Goal: Task Accomplishment & Management: Manage account settings

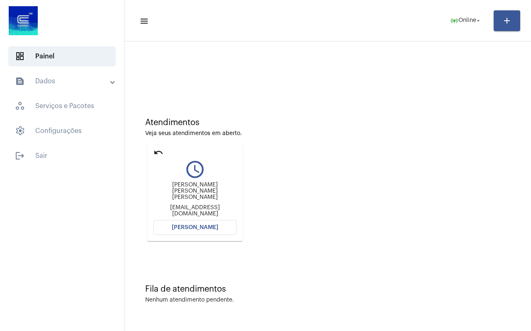
click at [156, 151] on mat-icon "undo" at bounding box center [159, 153] width 10 height 10
click at [160, 152] on mat-icon "undo" at bounding box center [159, 153] width 10 height 10
click at [155, 152] on mat-icon "undo" at bounding box center [159, 153] width 10 height 10
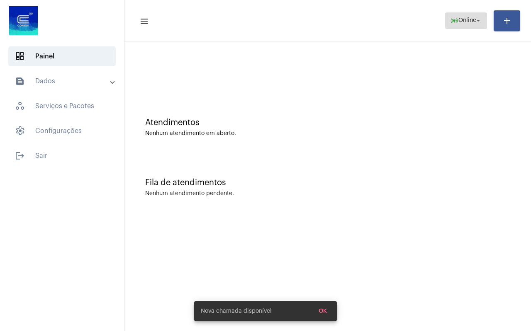
click at [464, 19] on span "Online" at bounding box center [467, 21] width 18 height 6
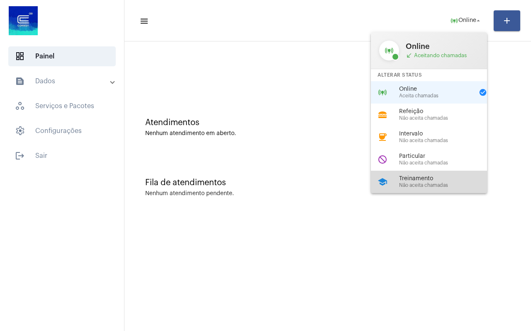
click at [418, 189] on div "school Treinamento Não aceita chamadas" at bounding box center [435, 182] width 129 height 22
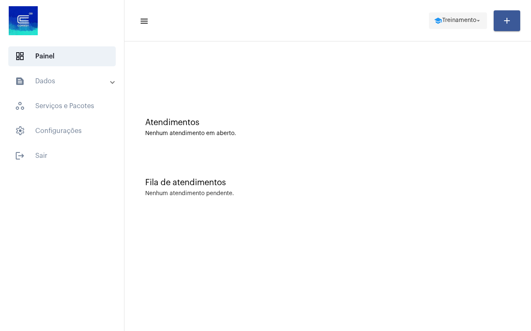
click at [455, 19] on span "Treinamento" at bounding box center [459, 21] width 34 height 6
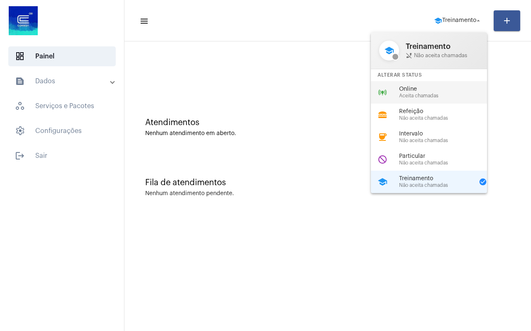
click at [430, 96] on span "Aceita chamadas" at bounding box center [446, 95] width 95 height 5
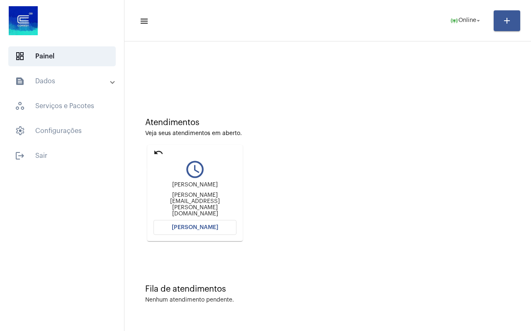
click at [158, 155] on mat-icon "undo" at bounding box center [159, 153] width 10 height 10
click at [158, 152] on mat-icon "undo" at bounding box center [159, 153] width 10 height 10
click at [159, 153] on mat-icon "undo" at bounding box center [159, 153] width 10 height 10
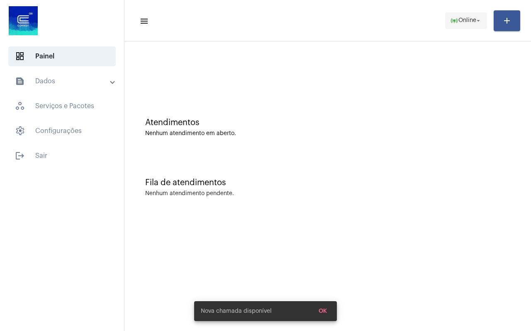
click at [461, 22] on span "Online" at bounding box center [467, 21] width 18 height 6
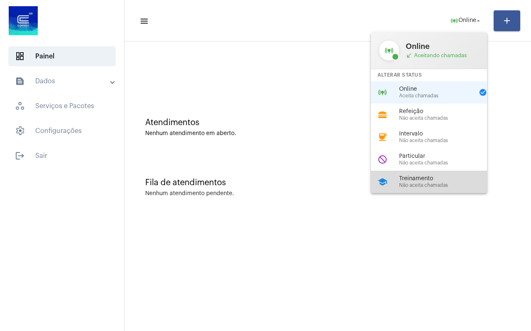
click at [428, 187] on span "Não aceita chamadas" at bounding box center [446, 185] width 95 height 5
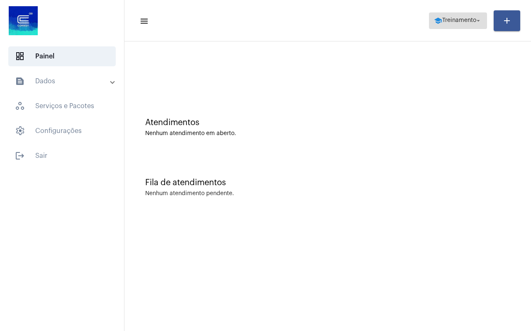
click at [462, 20] on span "Treinamento" at bounding box center [459, 21] width 34 height 6
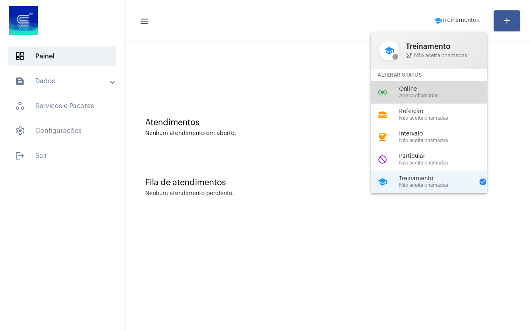
click at [441, 86] on span "Online" at bounding box center [446, 89] width 95 height 6
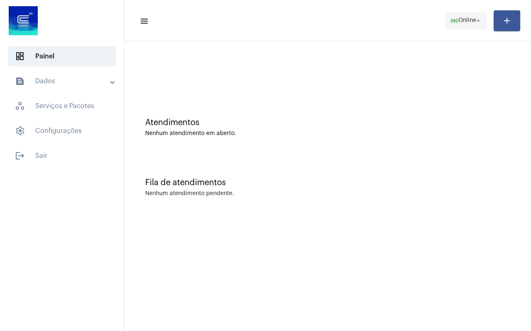
click at [452, 20] on mat-icon "online_prediction" at bounding box center [454, 21] width 8 height 8
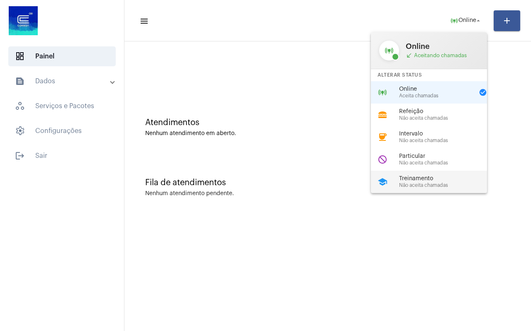
click at [430, 171] on div "school Treinamento Não aceita chamadas" at bounding box center [435, 182] width 129 height 22
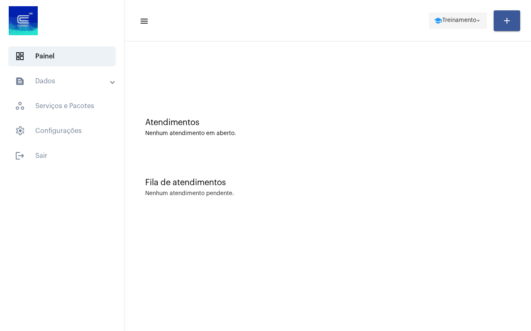
click at [465, 29] on button "school Treinamento arrow_drop_down" at bounding box center [458, 20] width 58 height 17
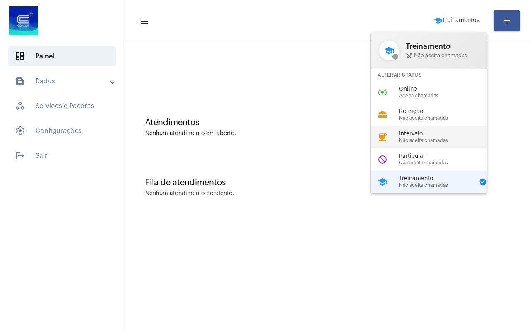
click at [435, 140] on span "Não aceita chamadas" at bounding box center [446, 140] width 95 height 5
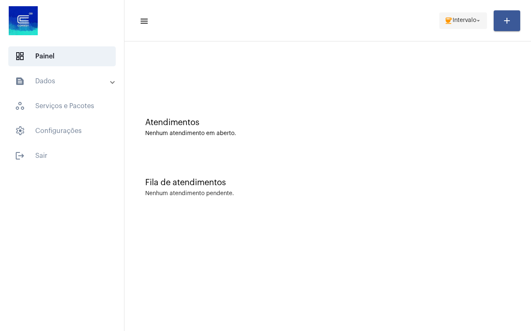
click at [468, 21] on span "Intervalo" at bounding box center [465, 21] width 24 height 6
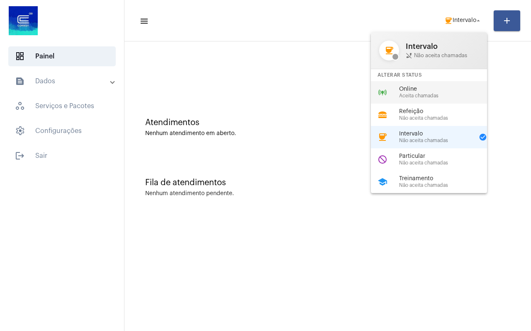
click at [433, 93] on span "Aceita chamadas" at bounding box center [446, 95] width 95 height 5
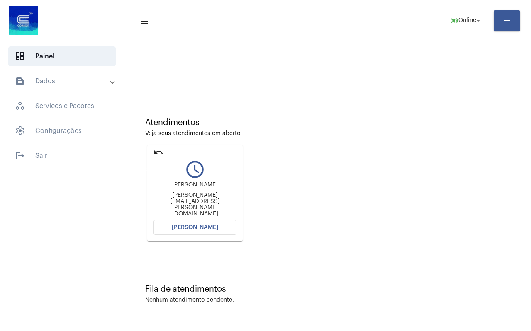
click at [159, 155] on mat-icon "undo" at bounding box center [159, 153] width 10 height 10
click at [160, 151] on mat-icon "undo" at bounding box center [159, 153] width 10 height 10
click at [461, 18] on span "Online" at bounding box center [467, 21] width 18 height 6
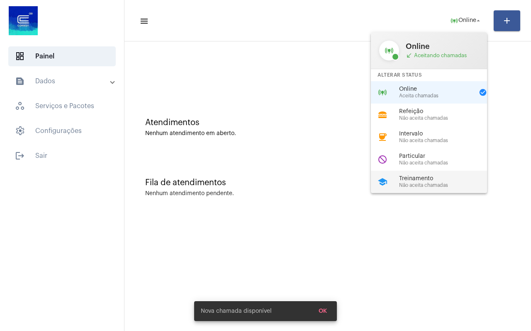
click at [425, 176] on span "Treinamento" at bounding box center [446, 179] width 95 height 6
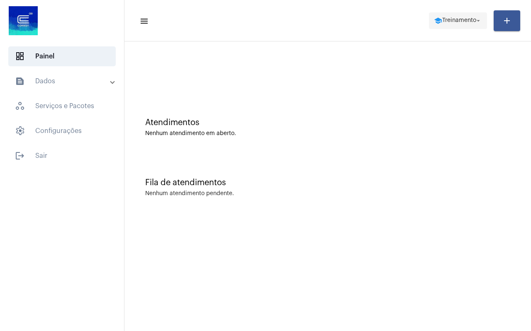
click at [459, 19] on span "Treinamento" at bounding box center [459, 21] width 34 height 6
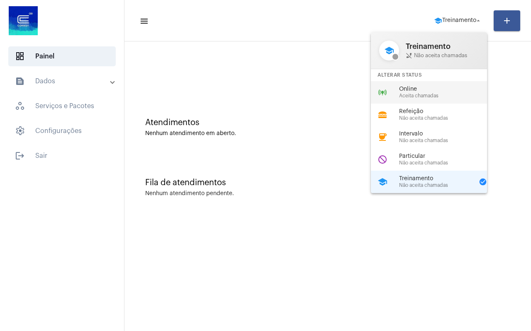
click at [414, 93] on span "Aceita chamadas" at bounding box center [446, 95] width 95 height 5
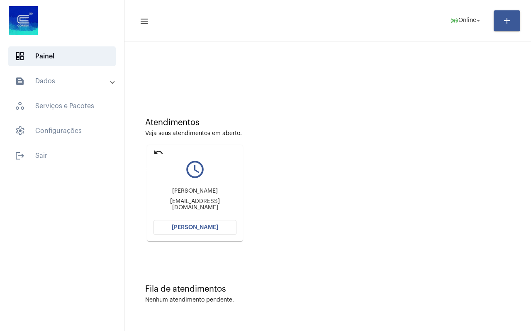
click at [156, 157] on mat-icon "undo" at bounding box center [159, 153] width 10 height 10
click at [157, 153] on mat-icon "undo" at bounding box center [159, 153] width 10 height 10
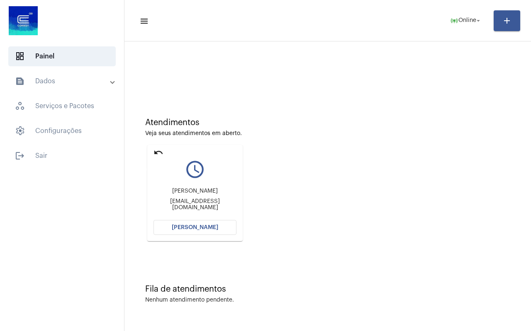
click at [157, 154] on mat-icon "undo" at bounding box center [159, 153] width 10 height 10
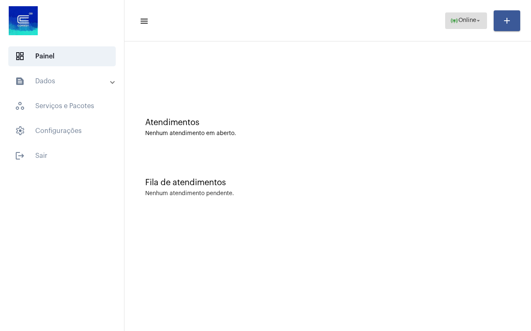
drag, startPoint x: 452, startPoint y: 19, endPoint x: 451, endPoint y: 26, distance: 6.7
click at [452, 20] on mat-icon "online_prediction" at bounding box center [454, 21] width 8 height 8
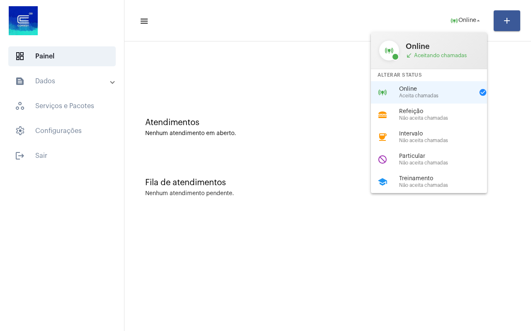
click at [423, 185] on span "Não aceita chamadas" at bounding box center [446, 185] width 95 height 5
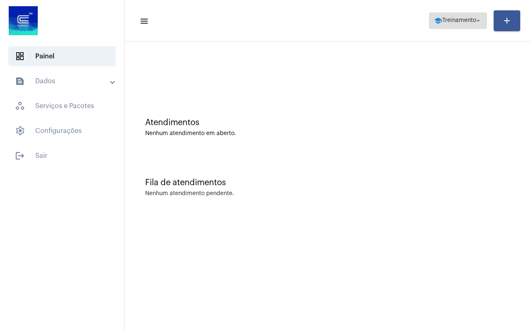
click at [457, 24] on span "school Treinamento arrow_drop_down" at bounding box center [458, 20] width 48 height 15
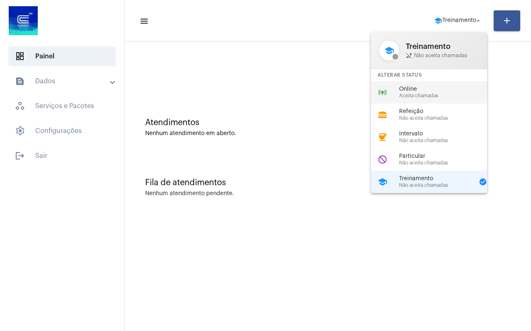
click at [429, 91] on span "Online" at bounding box center [446, 89] width 95 height 6
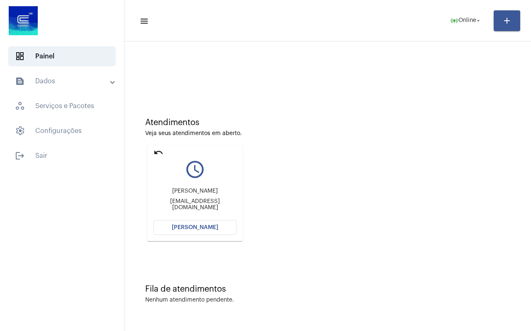
click at [157, 152] on mat-icon "undo" at bounding box center [159, 153] width 10 height 10
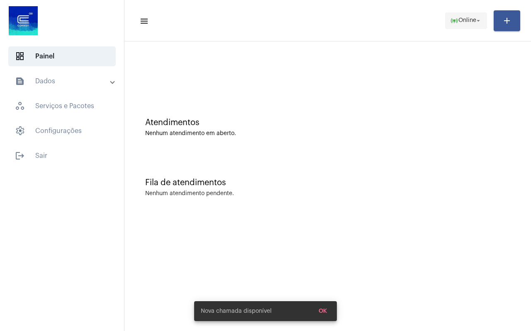
click at [466, 22] on span "Online" at bounding box center [467, 21] width 18 height 6
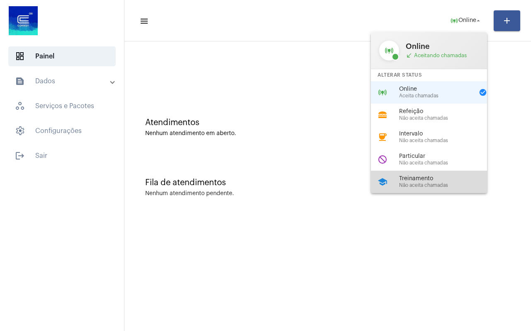
click at [440, 183] on span "Não aceita chamadas" at bounding box center [446, 185] width 95 height 5
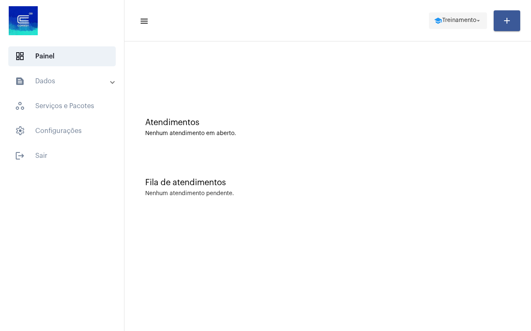
click at [459, 22] on span "Treinamento" at bounding box center [459, 21] width 34 height 6
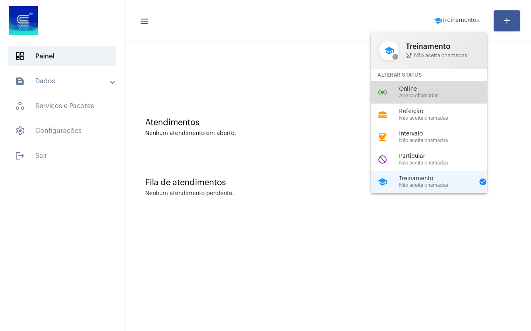
click at [403, 90] on span "Online" at bounding box center [446, 89] width 95 height 6
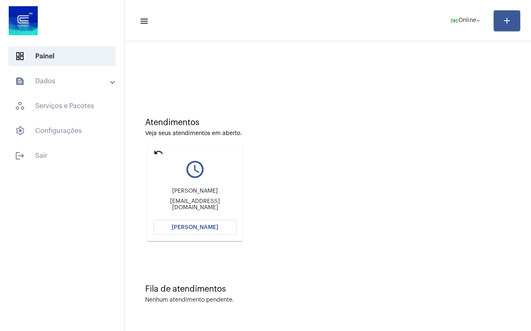
click at [159, 150] on mat-icon "undo" at bounding box center [159, 153] width 10 height 10
click at [158, 153] on mat-icon "undo" at bounding box center [159, 153] width 10 height 10
drag, startPoint x: 158, startPoint y: 151, endPoint x: 169, endPoint y: 145, distance: 12.6
click at [158, 151] on mat-icon "undo" at bounding box center [159, 153] width 10 height 10
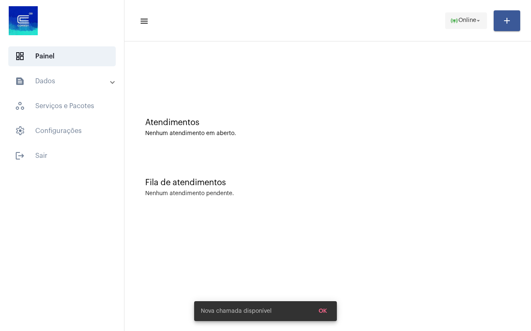
click at [468, 23] on span "Online" at bounding box center [467, 21] width 18 height 6
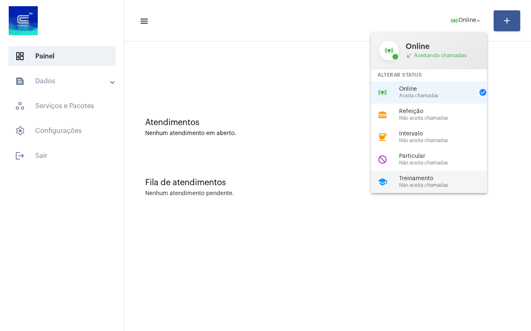
click at [427, 186] on span "Não aceita chamadas" at bounding box center [446, 185] width 95 height 5
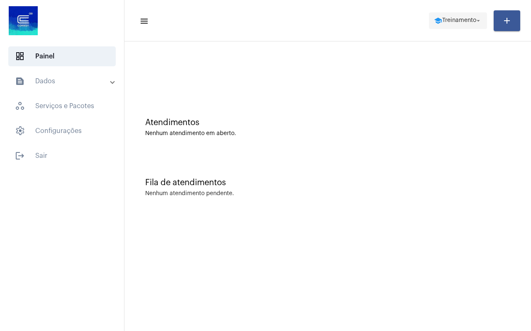
drag, startPoint x: 451, startPoint y: 13, endPoint x: 453, endPoint y: 18, distance: 5.0
click at [451, 14] on span "school Treinamento arrow_drop_down" at bounding box center [458, 20] width 48 height 15
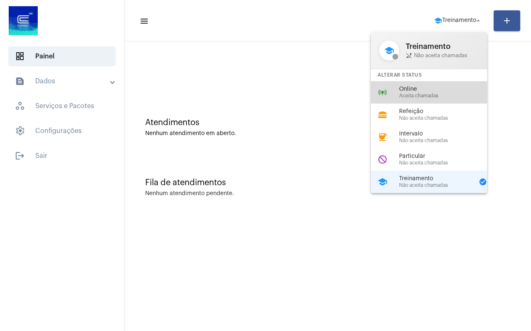
click at [423, 92] on span "Online" at bounding box center [446, 89] width 95 height 6
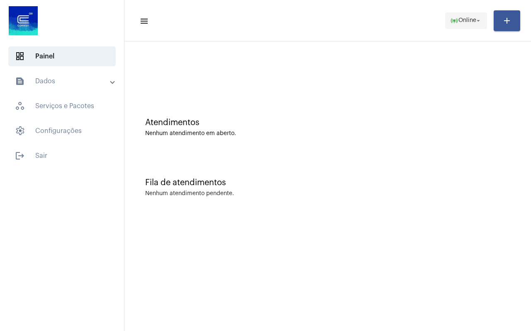
click at [473, 24] on span "online_prediction Online arrow_drop_down" at bounding box center [466, 20] width 32 height 15
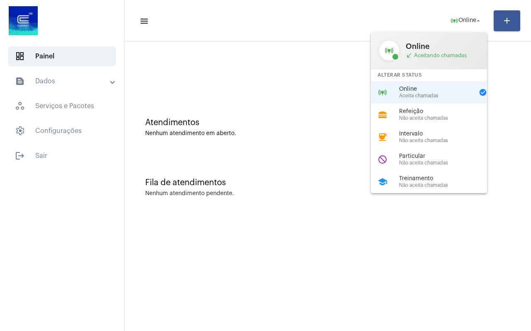
click at [437, 159] on span "Particular" at bounding box center [446, 157] width 95 height 6
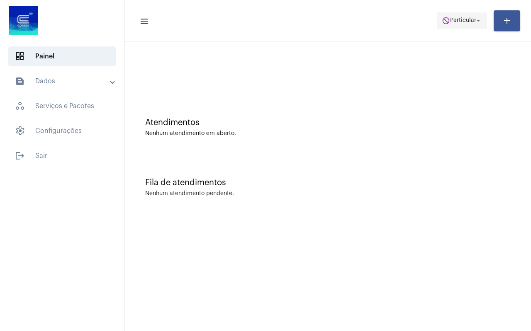
click at [453, 19] on span "Particular" at bounding box center [463, 21] width 26 height 6
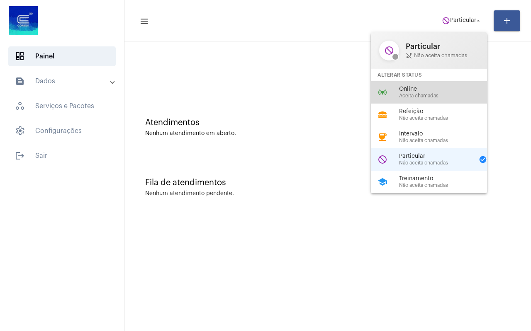
click at [437, 97] on span "Aceita chamadas" at bounding box center [446, 95] width 95 height 5
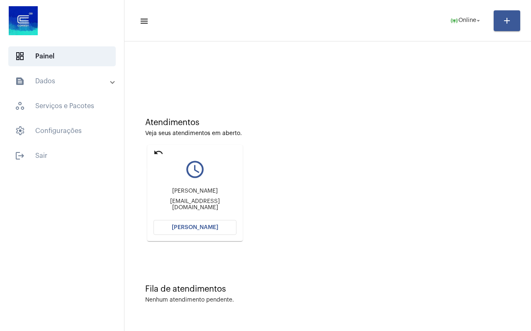
click at [156, 153] on mat-icon "undo" at bounding box center [159, 153] width 10 height 10
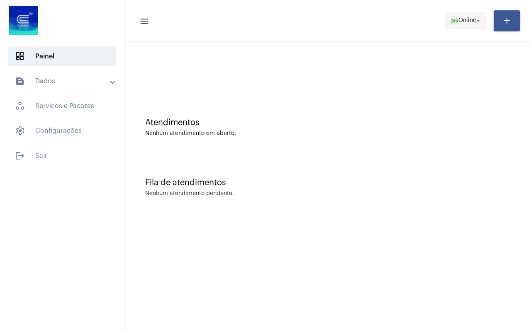
click at [462, 23] on span "Online" at bounding box center [467, 21] width 18 height 6
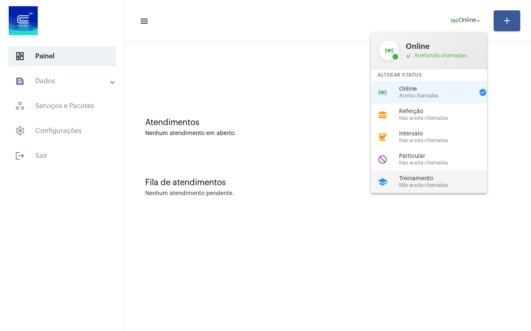
click at [438, 185] on span "Não aceita chamadas" at bounding box center [446, 185] width 95 height 5
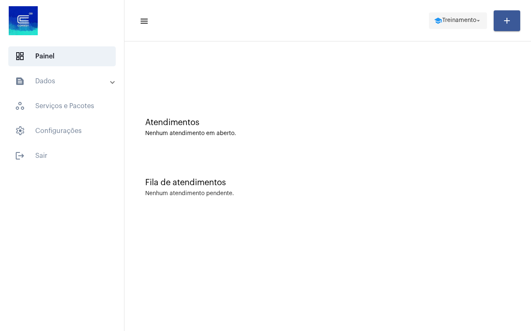
click at [447, 14] on span "school Treinamento arrow_drop_down" at bounding box center [458, 20] width 48 height 15
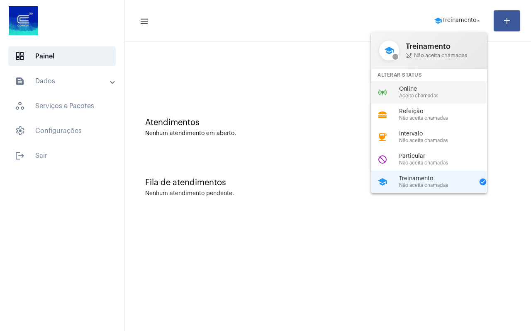
click at [424, 98] on span "Aceita chamadas" at bounding box center [446, 95] width 95 height 5
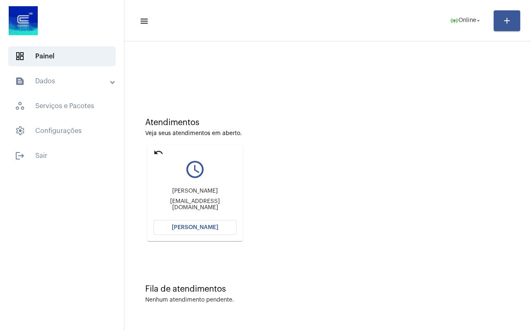
click at [160, 154] on mat-icon "undo" at bounding box center [159, 153] width 10 height 10
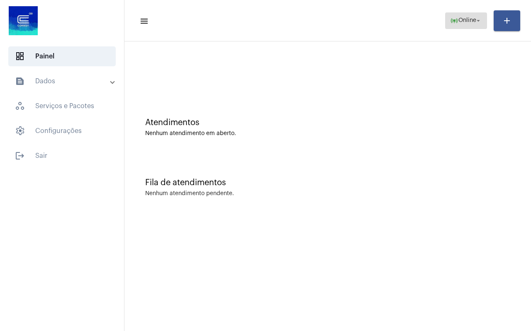
click at [464, 26] on span "online_prediction Online arrow_drop_down" at bounding box center [466, 20] width 32 height 15
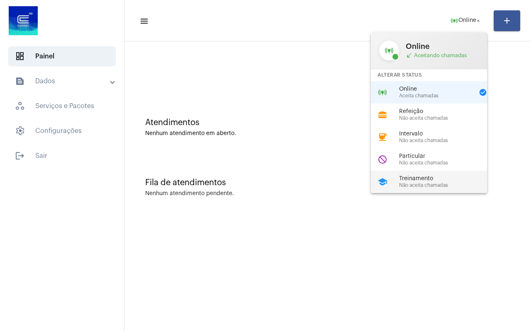
click at [445, 182] on span "Treinamento" at bounding box center [446, 179] width 95 height 6
